Goal: Navigation & Orientation: Understand site structure

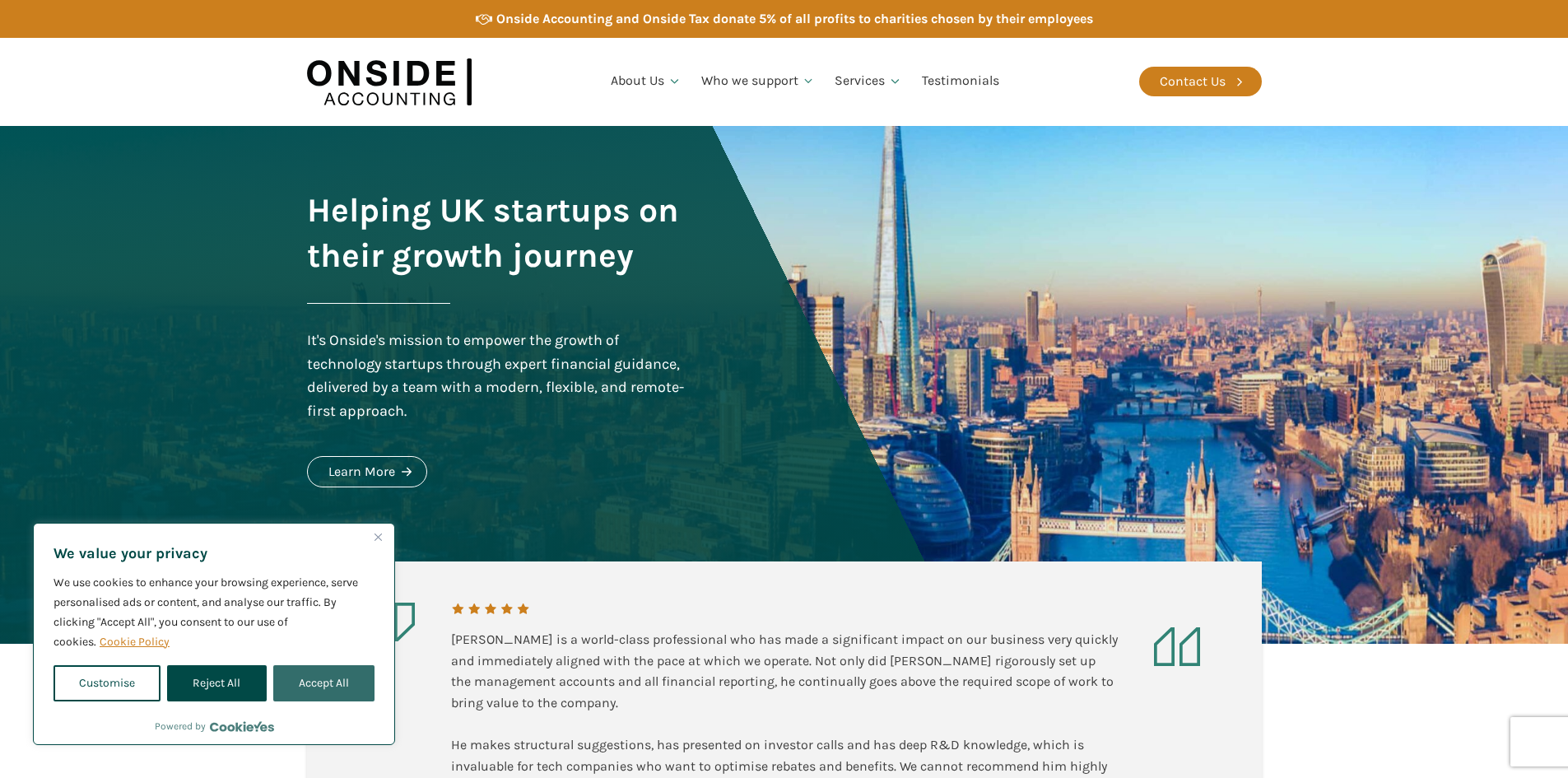
click at [370, 686] on button "Accept All" at bounding box center [324, 684] width 102 height 36
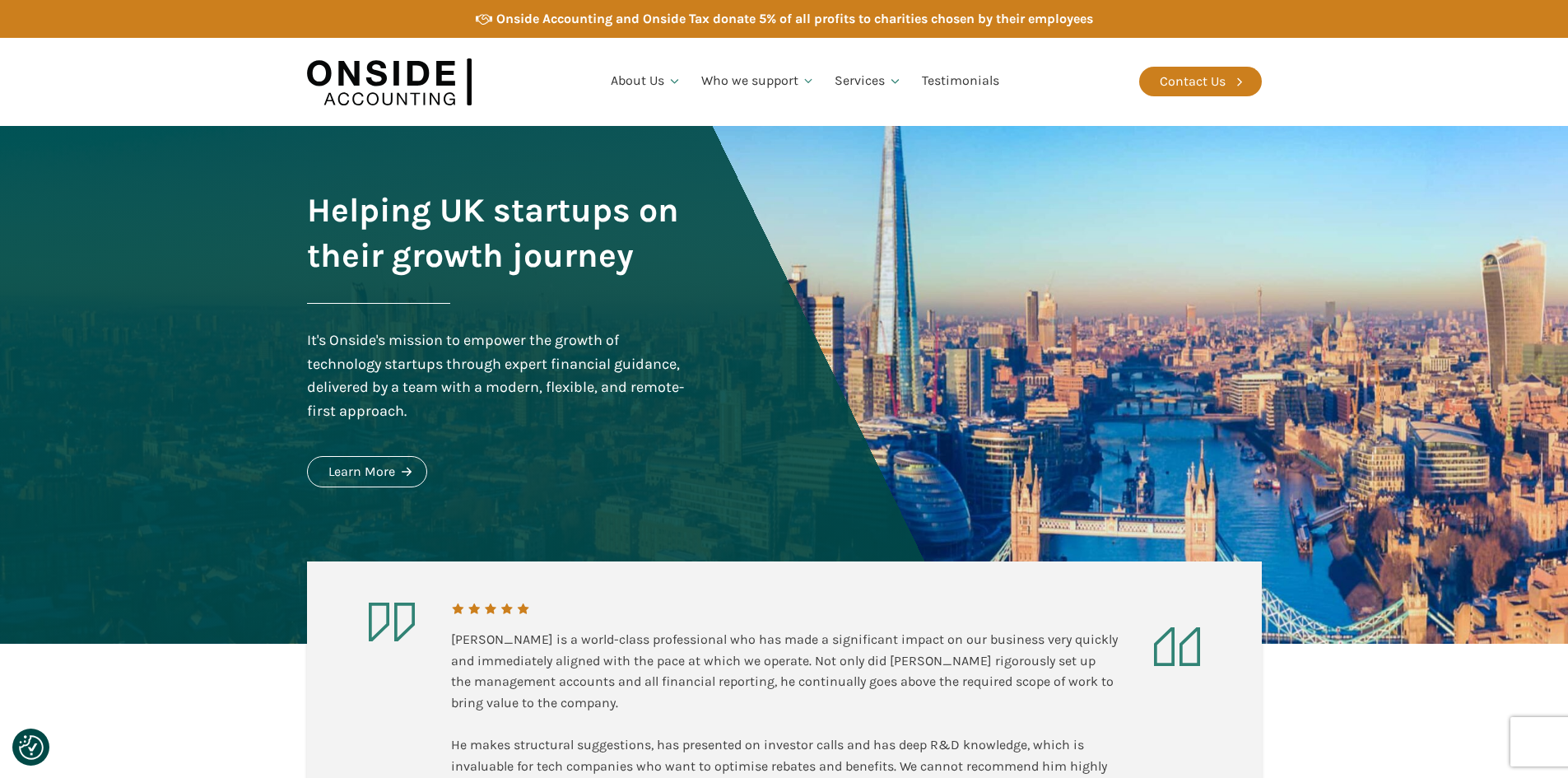
checkbox input "true"
click at [631, 168] on link "Our Team" at bounding box center [645, 167] width 89 height 38
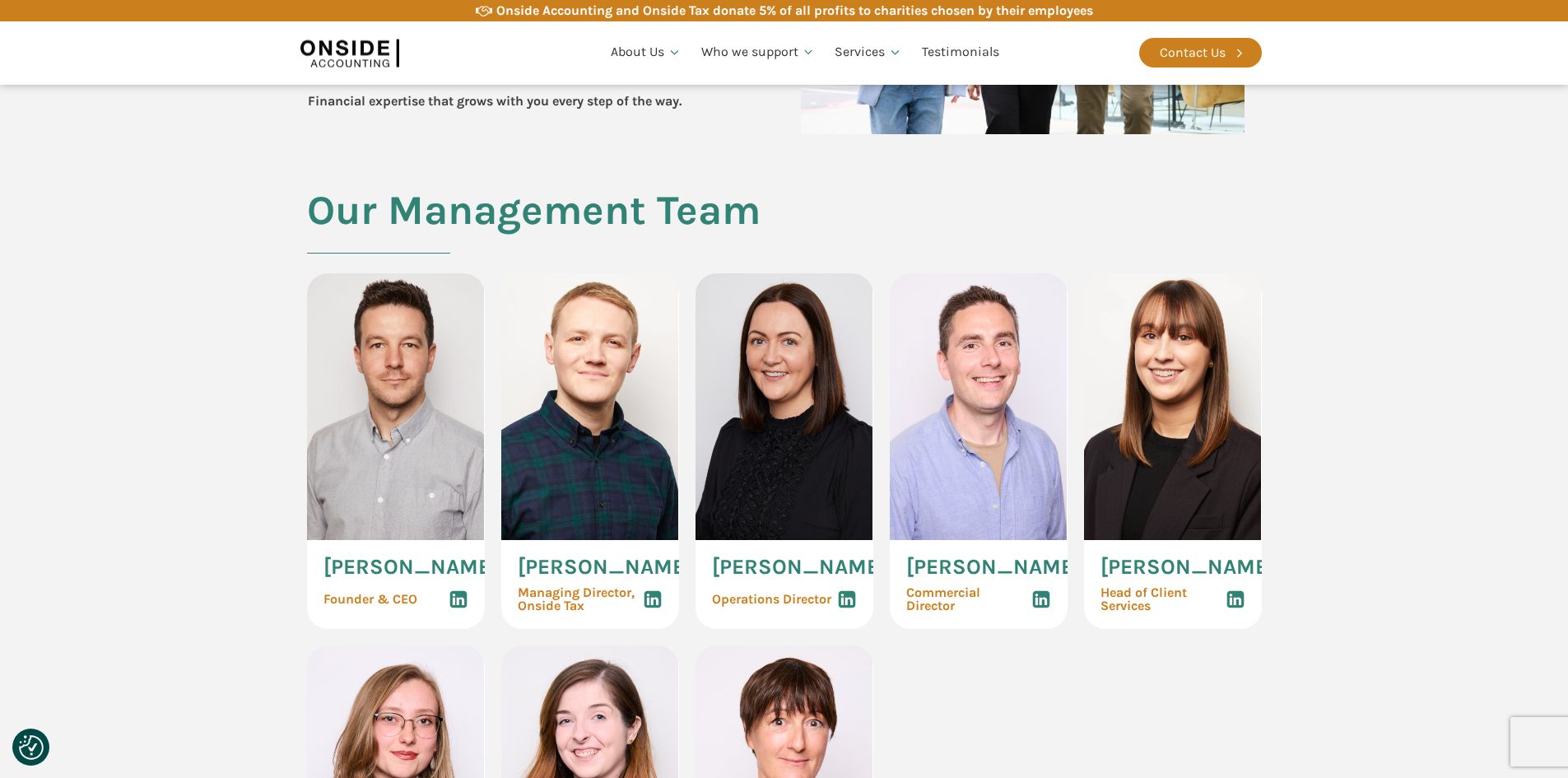
scroll to position [988, 0]
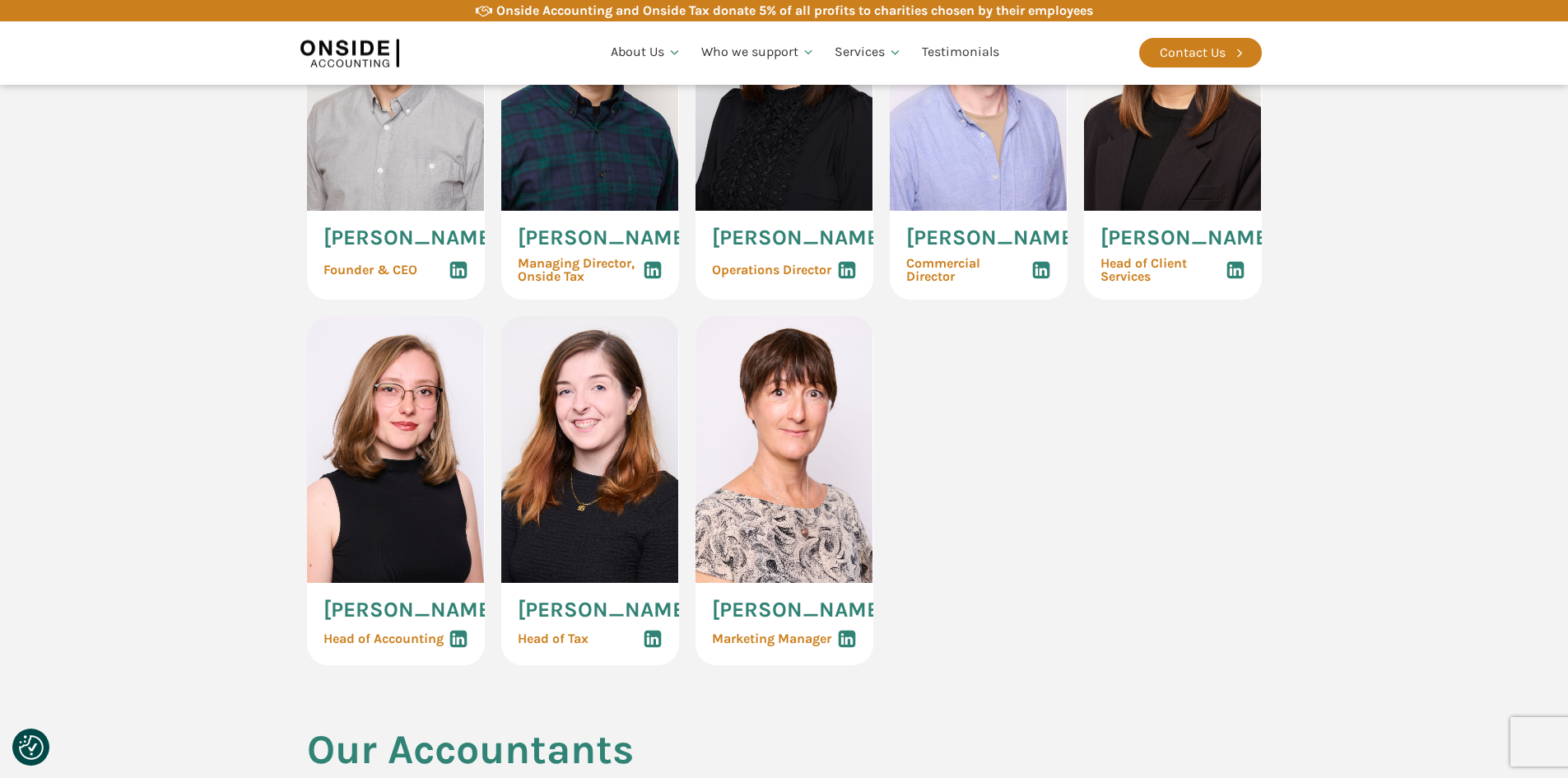
click at [1166, 163] on img at bounding box center [1173, 77] width 178 height 267
click at [1234, 279] on use at bounding box center [1234, 270] width 17 height 17
click at [814, 454] on img at bounding box center [784, 450] width 178 height 267
click at [840, 648] on use at bounding box center [847, 639] width 17 height 17
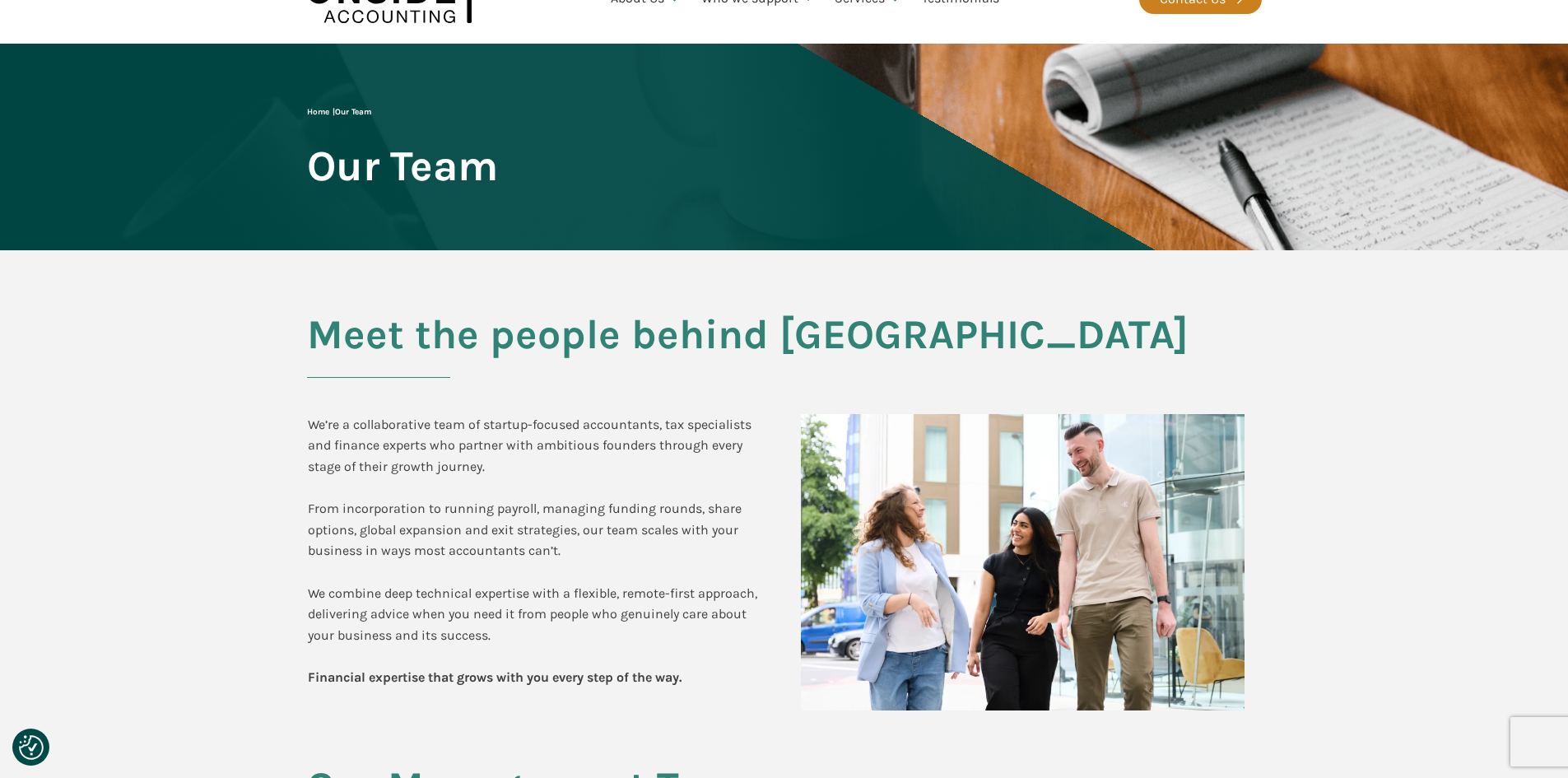
scroll to position [0, 0]
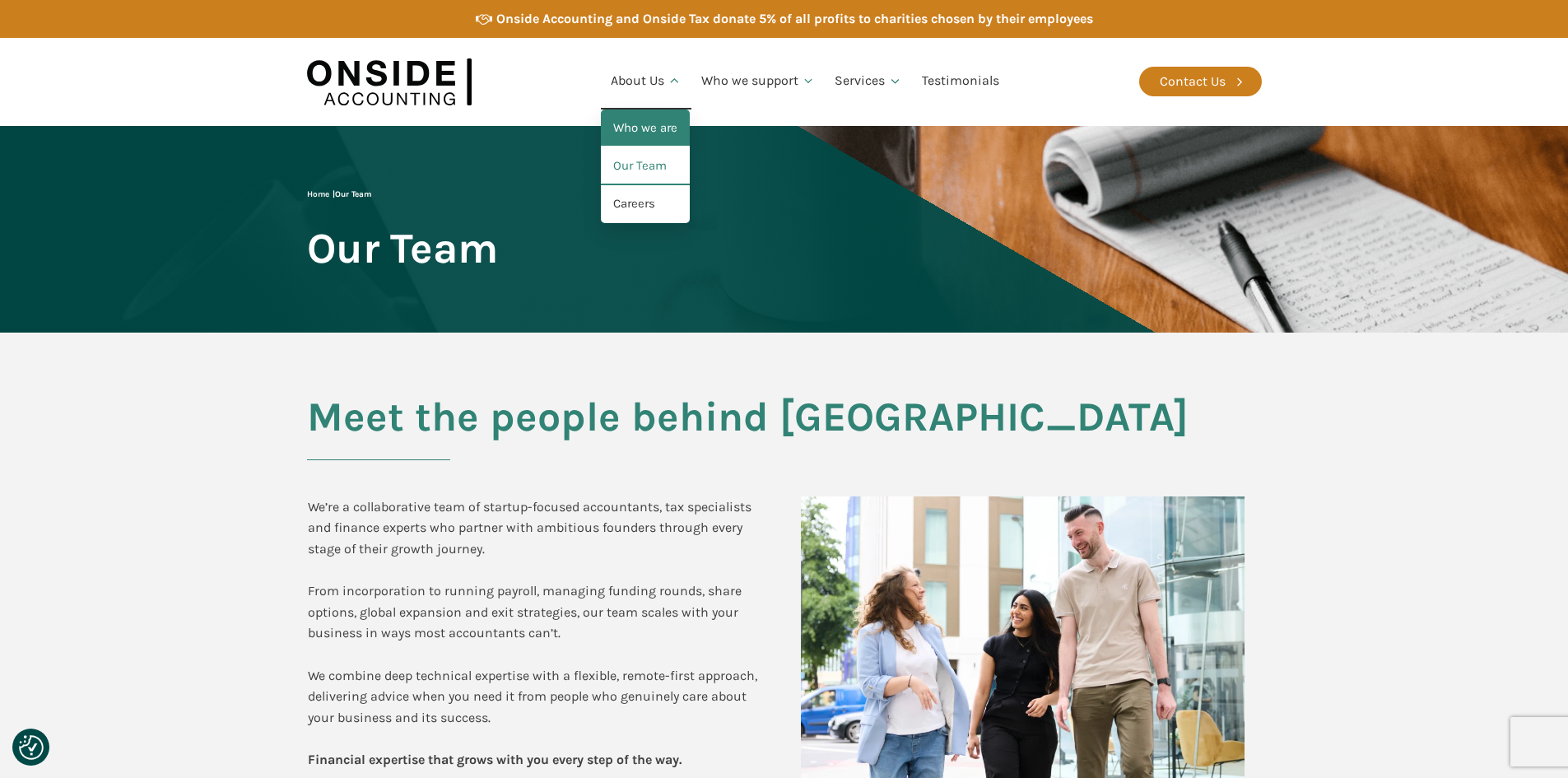
click at [652, 122] on link "Who we are" at bounding box center [645, 129] width 89 height 38
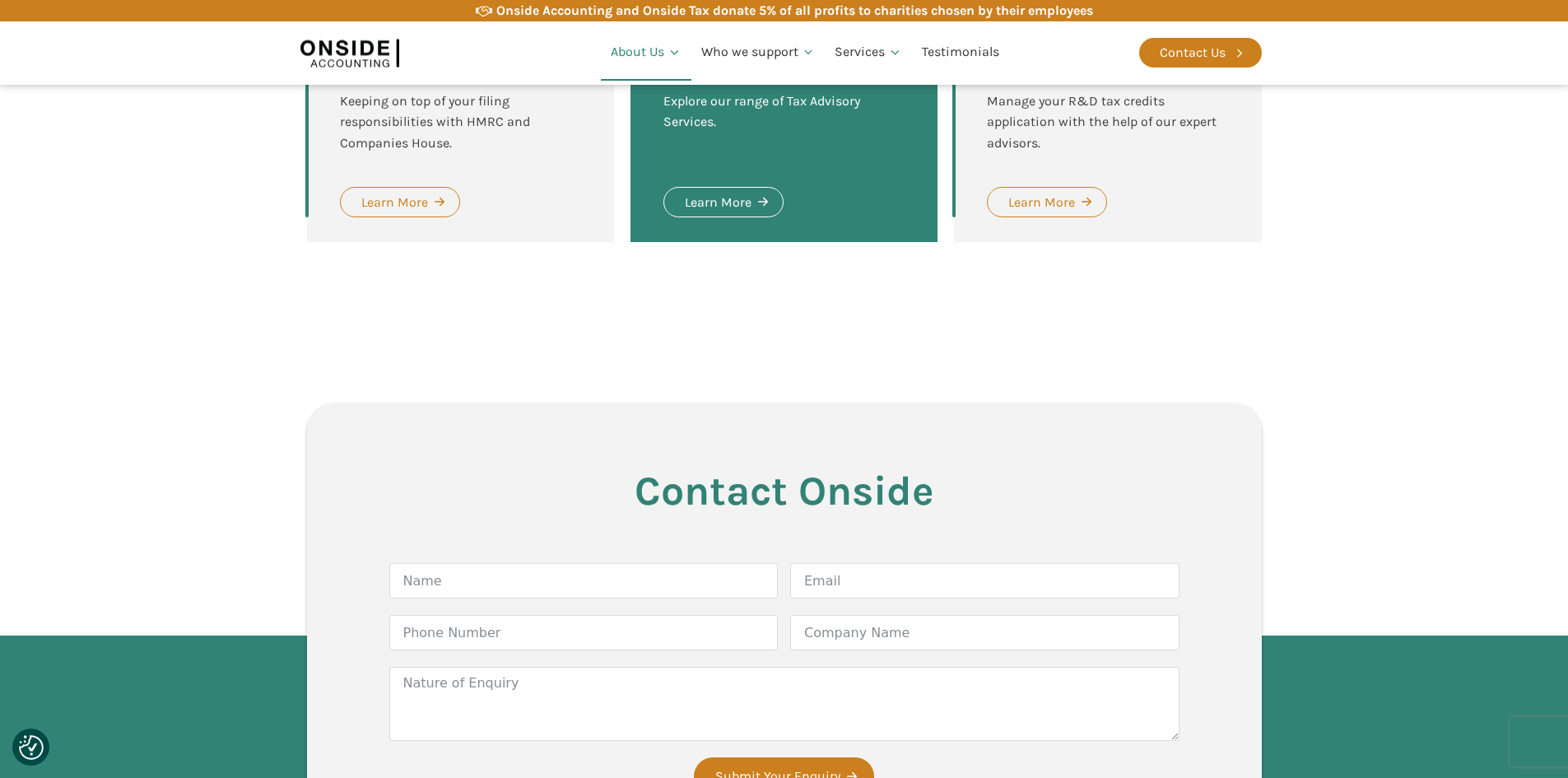
scroll to position [2595, 0]
